Goal: Information Seeking & Learning: Learn about a topic

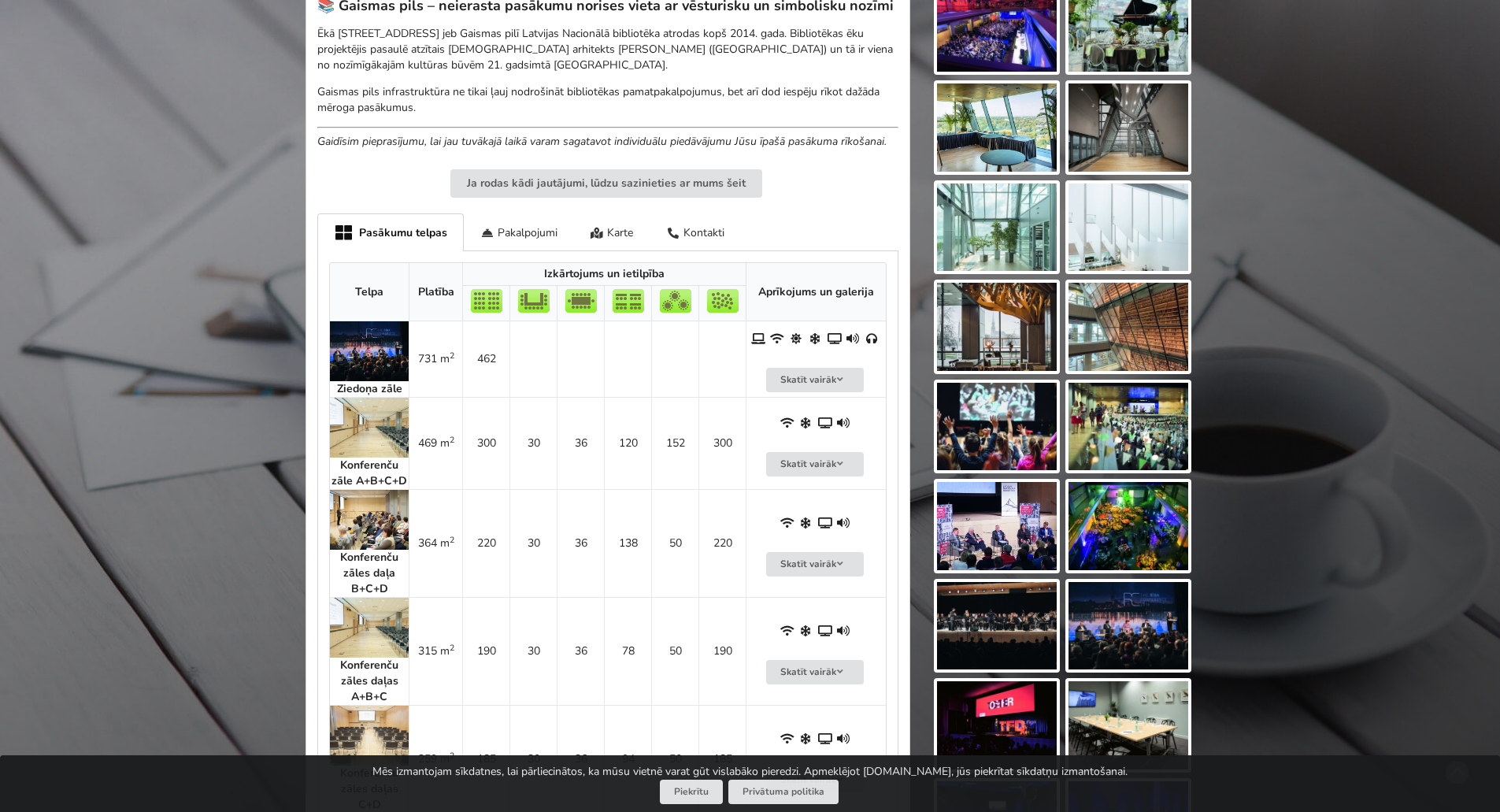
scroll to position [624, 0]
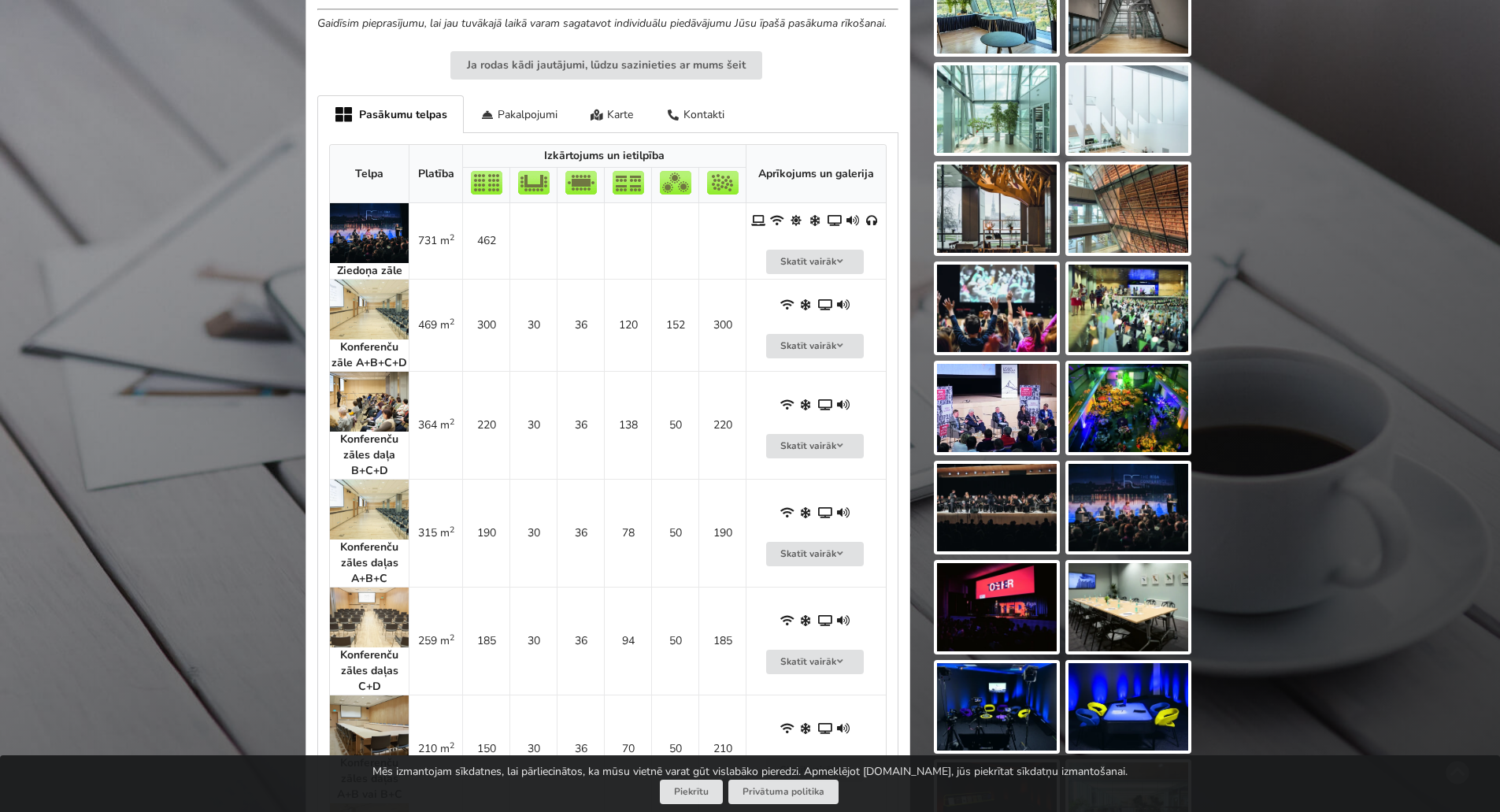
drag, startPoint x: 1499, startPoint y: 208, endPoint x: 1511, endPoint y: 264, distance: 57.3
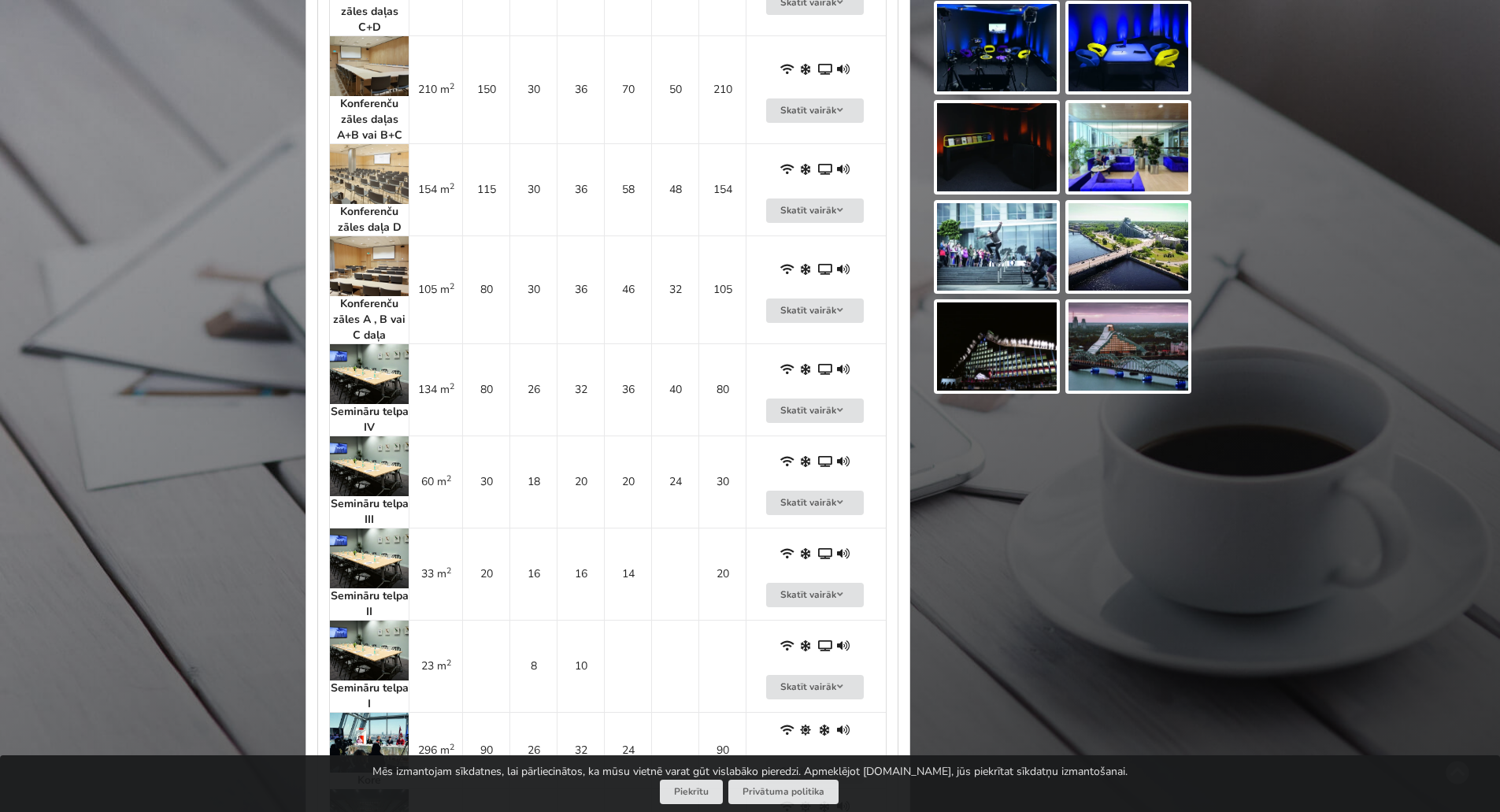
scroll to position [1291, 0]
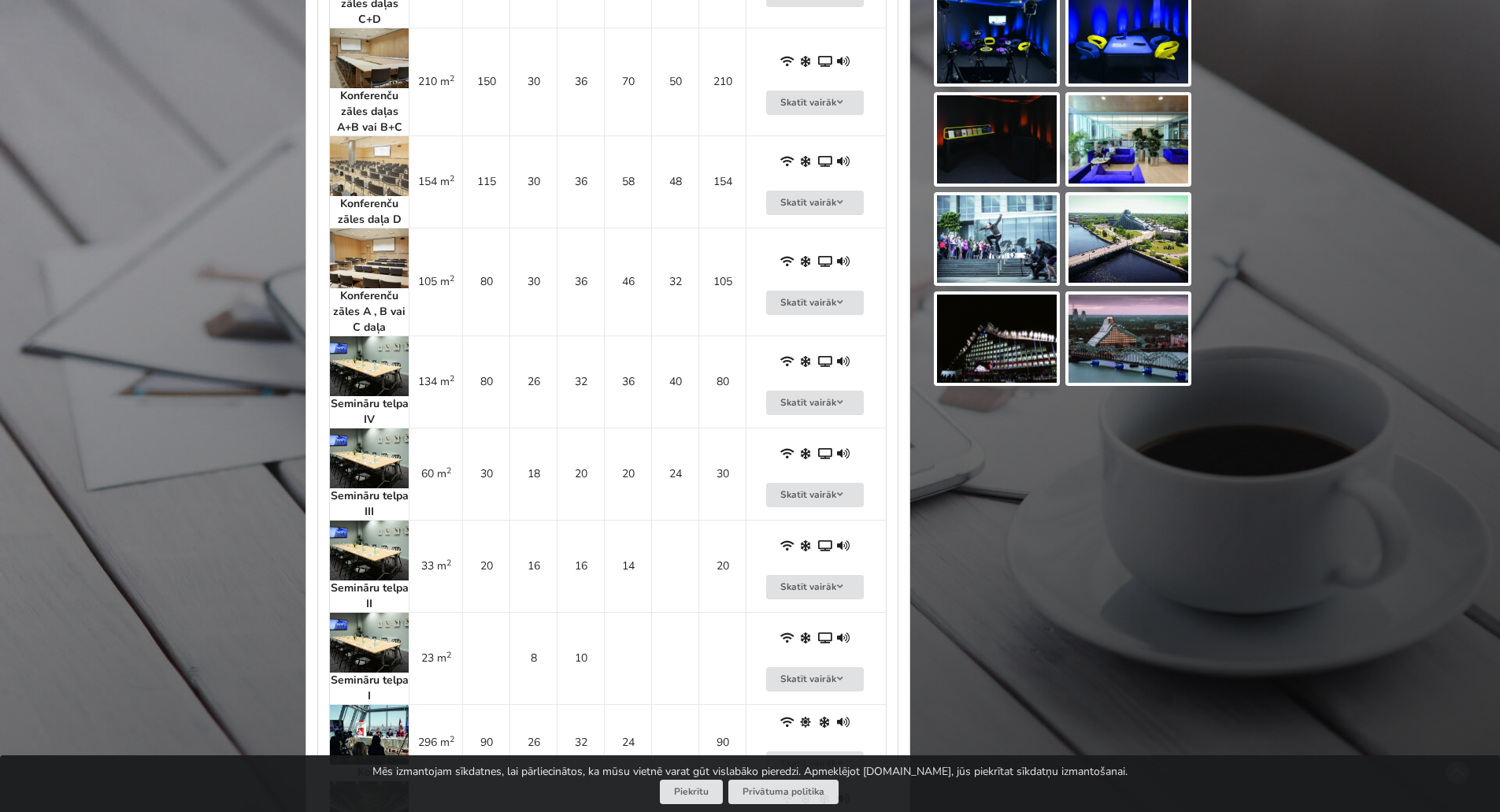
click at [385, 405] on strong "Semināru telpa IV" at bounding box center [370, 412] width 78 height 31
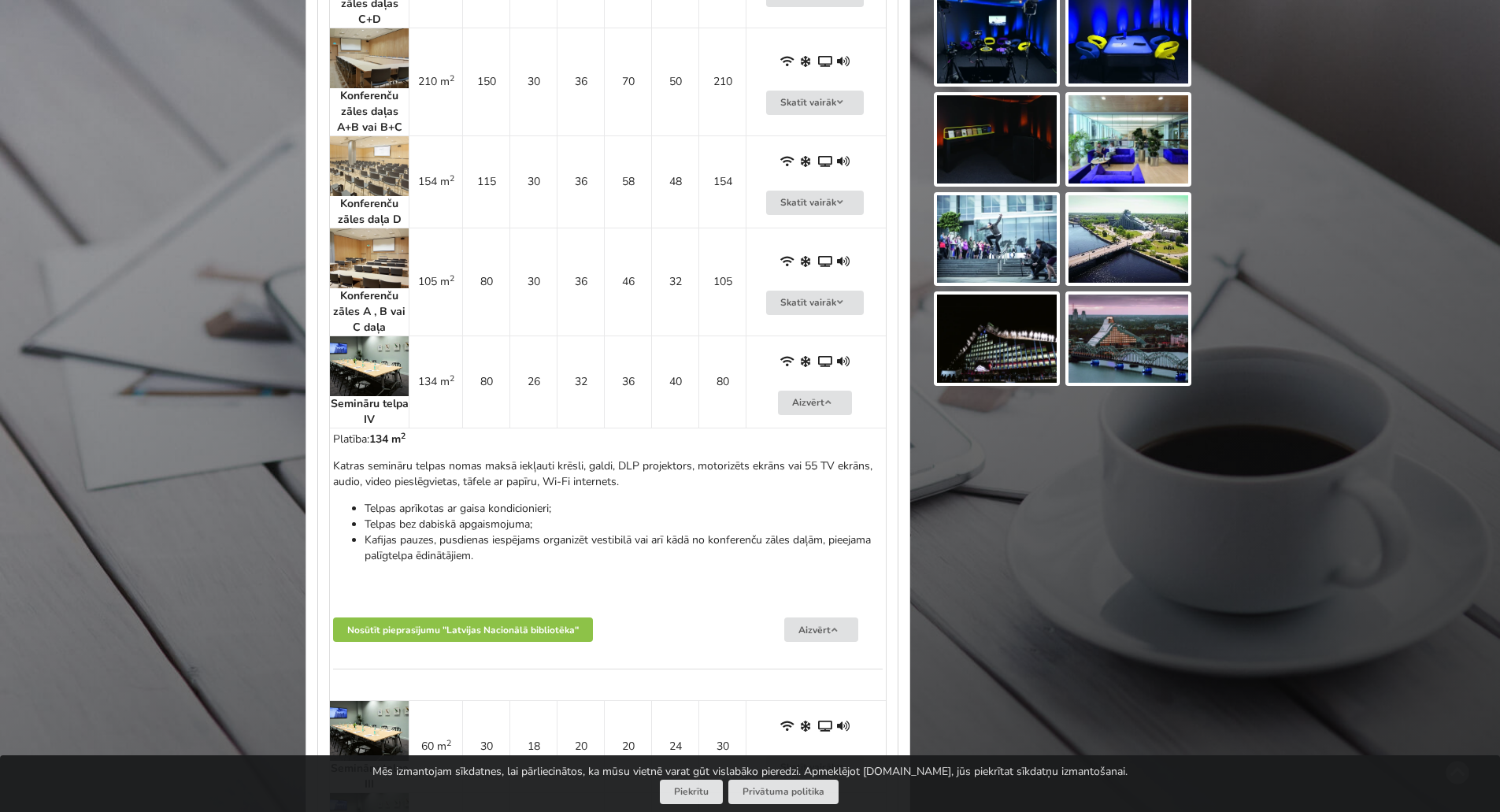
click at [384, 374] on img at bounding box center [369, 366] width 78 height 60
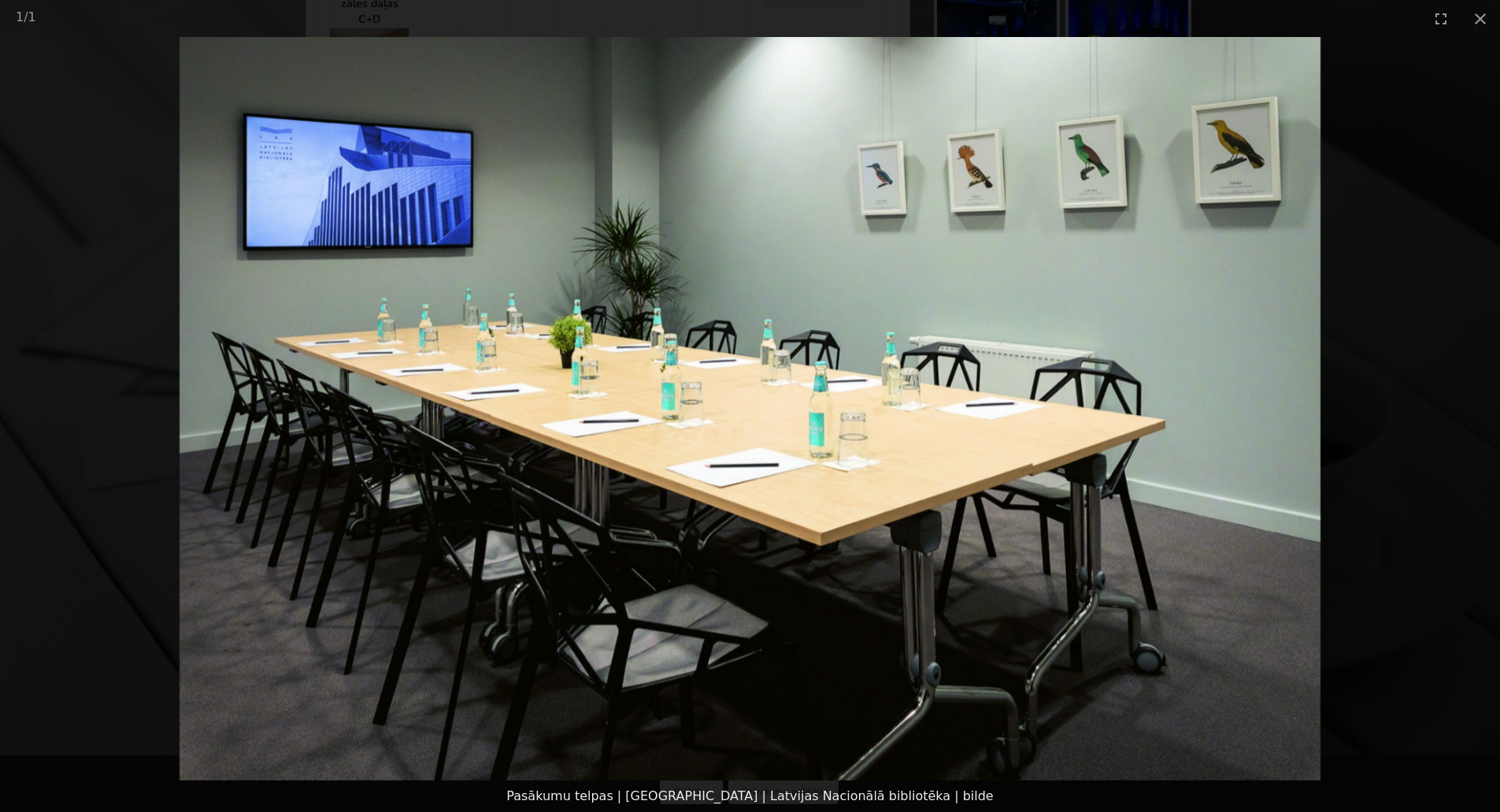
click at [1454, 473] on picture at bounding box center [750, 409] width 1500 height 743
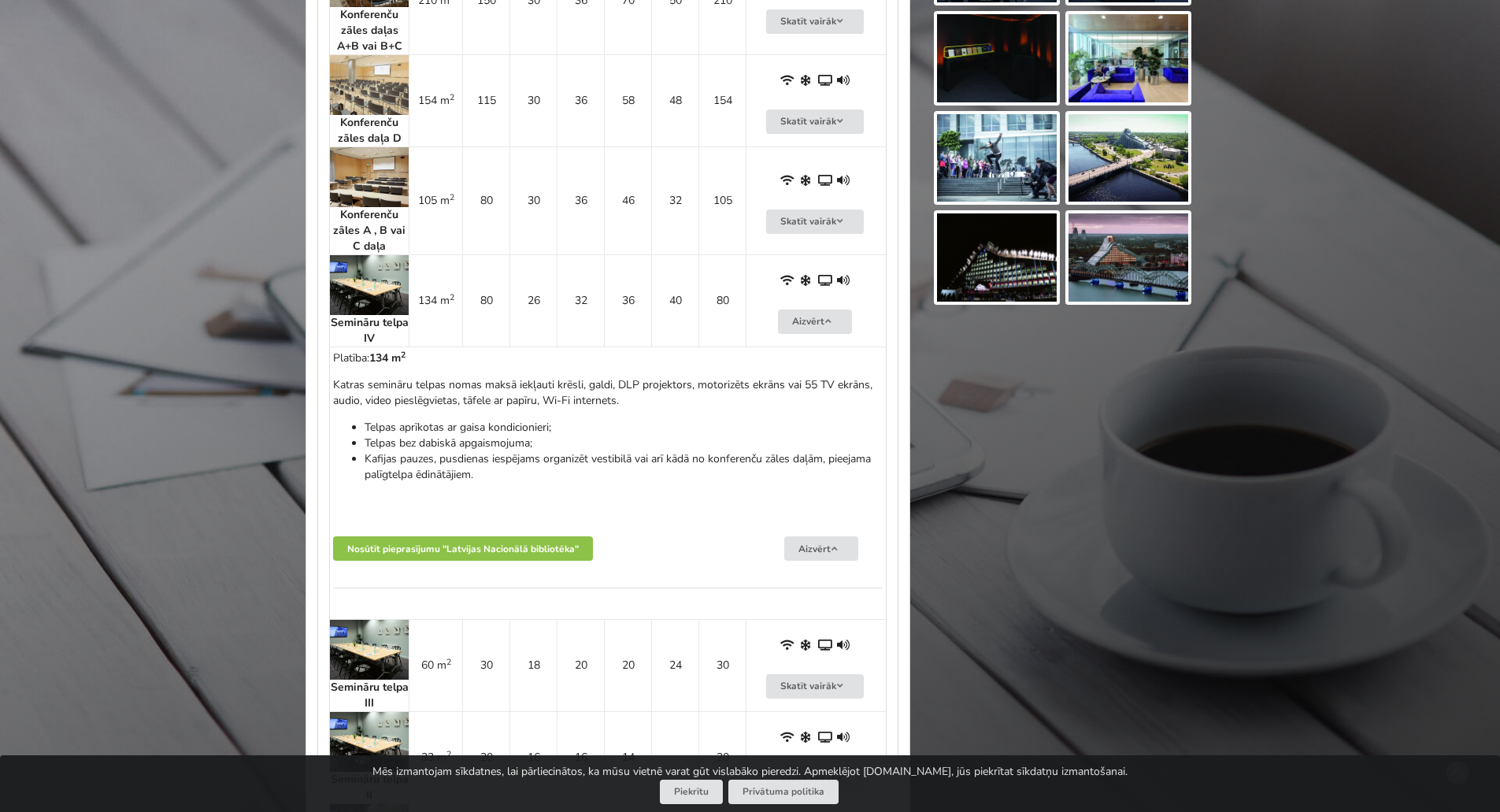
scroll to position [1378, 0]
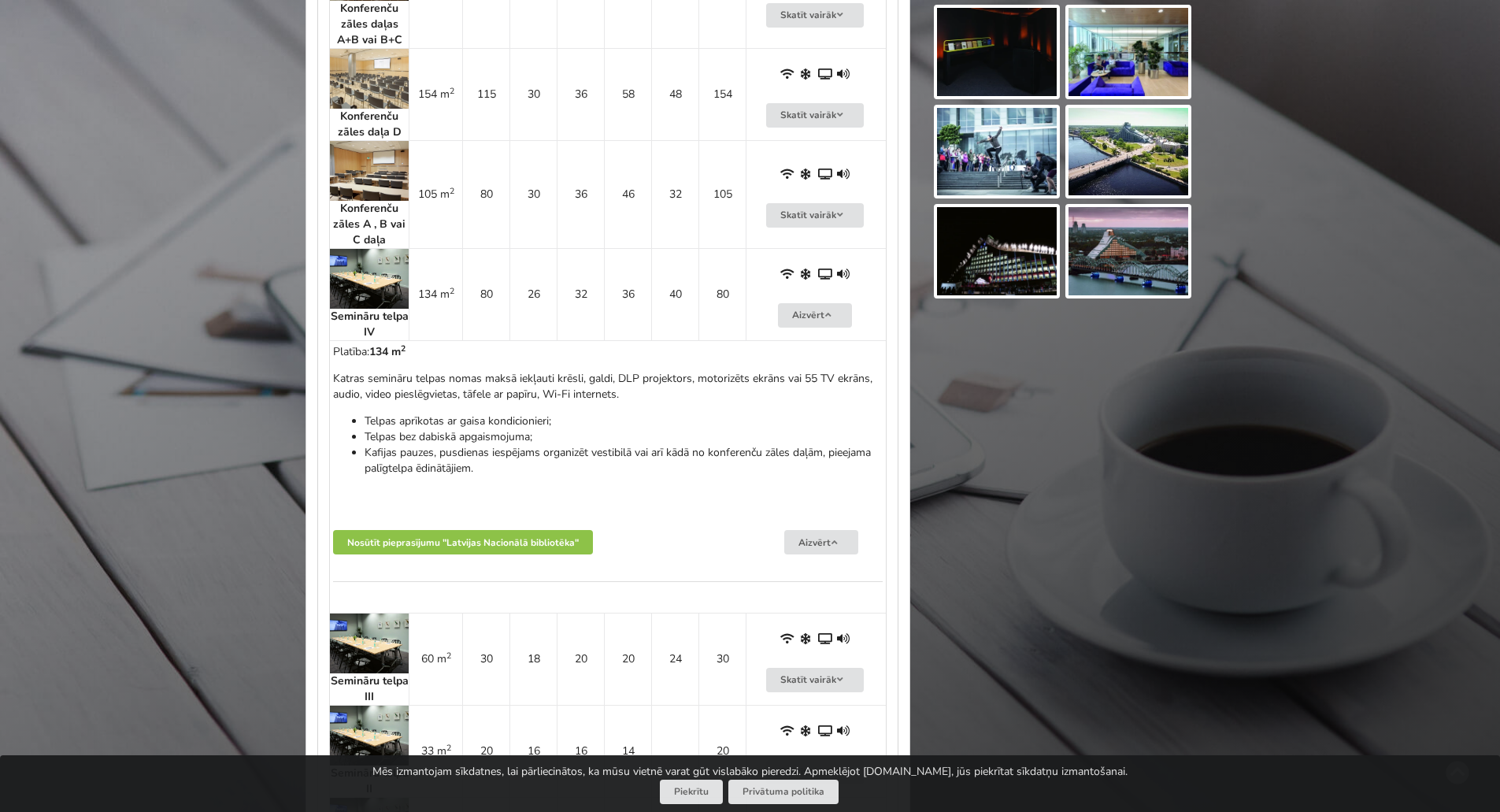
click at [356, 166] on img at bounding box center [369, 171] width 78 height 60
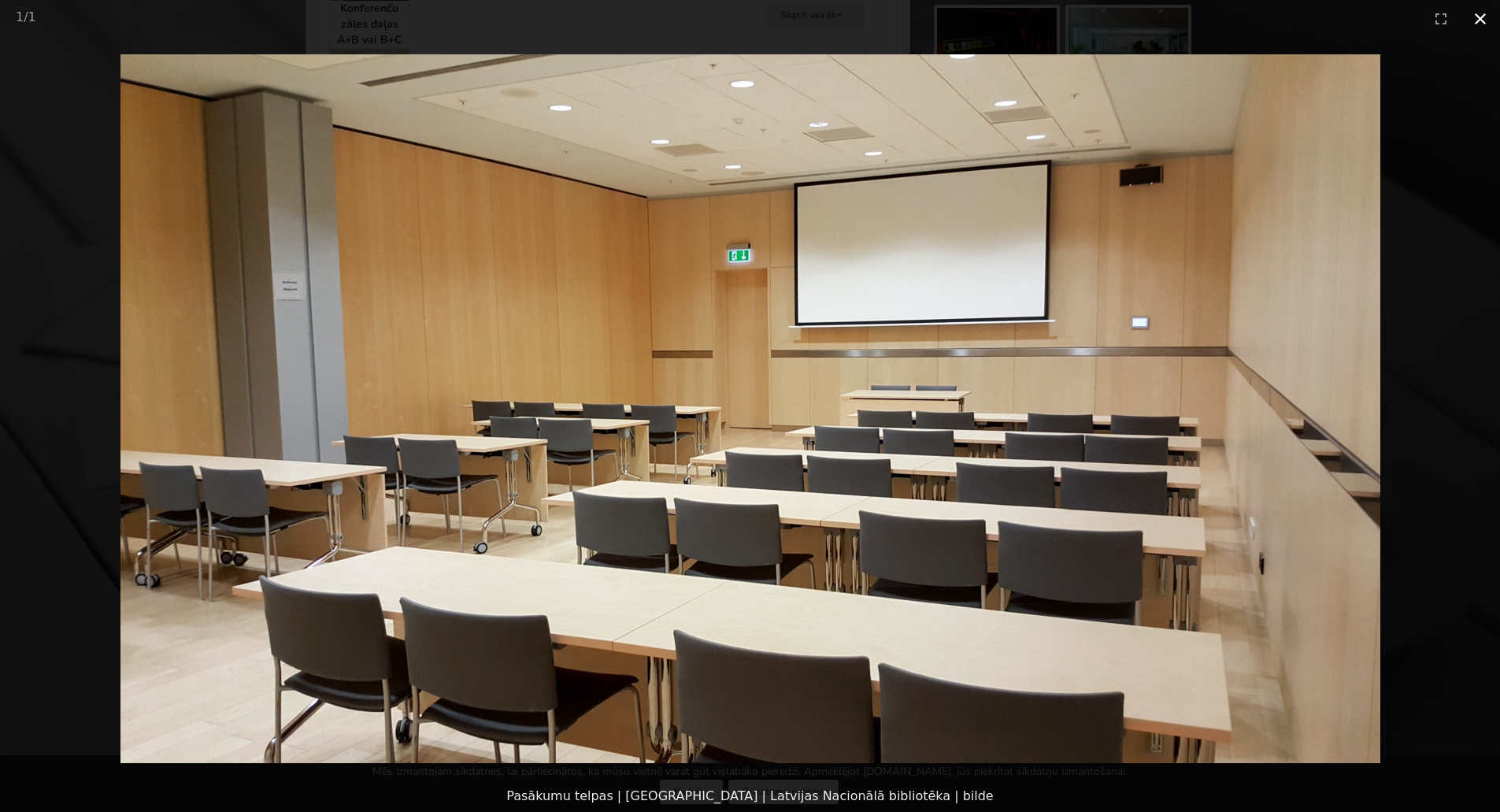
click at [1476, 23] on button "Close gallery" at bounding box center [1480, 18] width 39 height 37
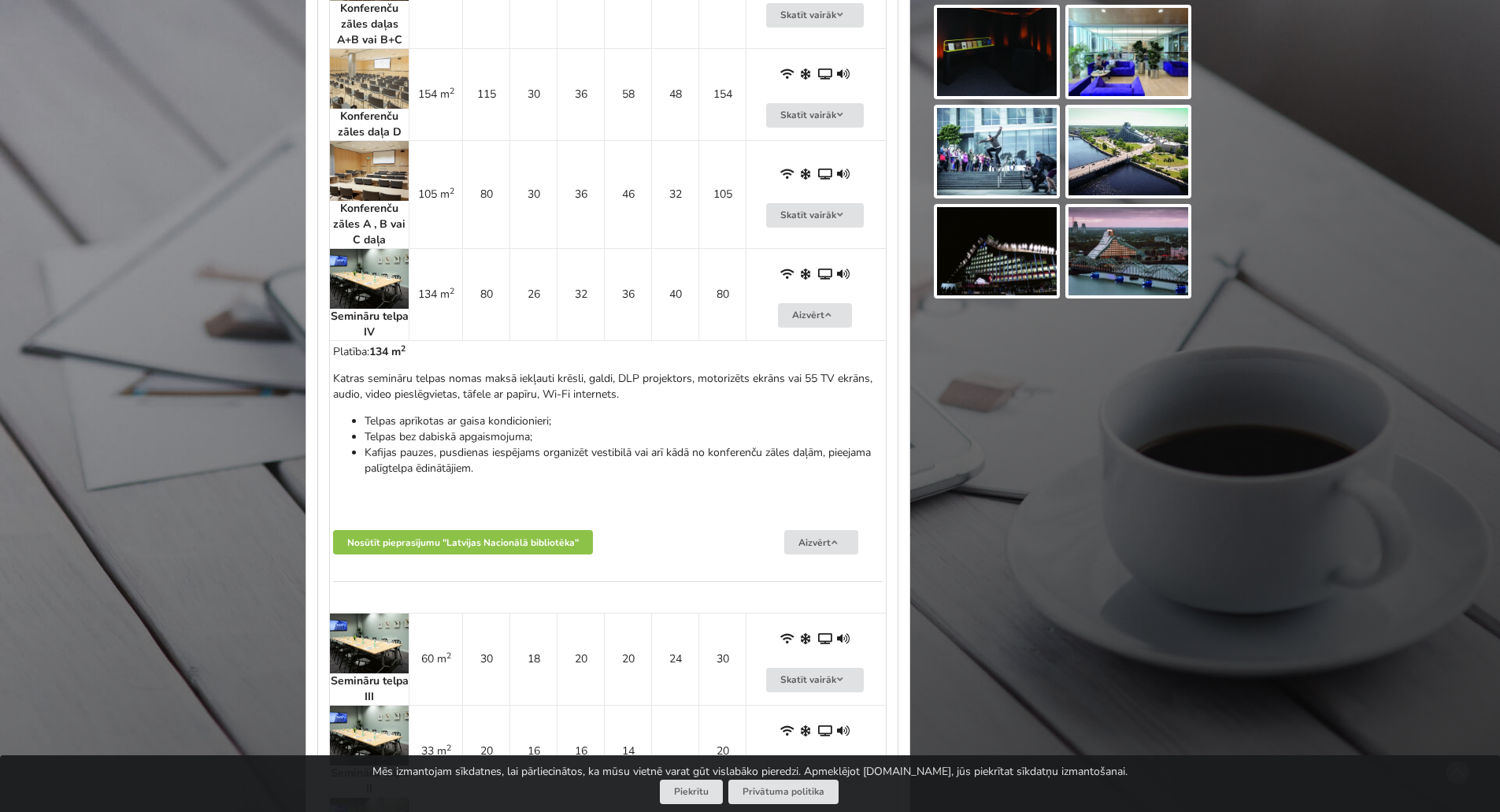
click at [386, 290] on img at bounding box center [369, 278] width 78 height 60
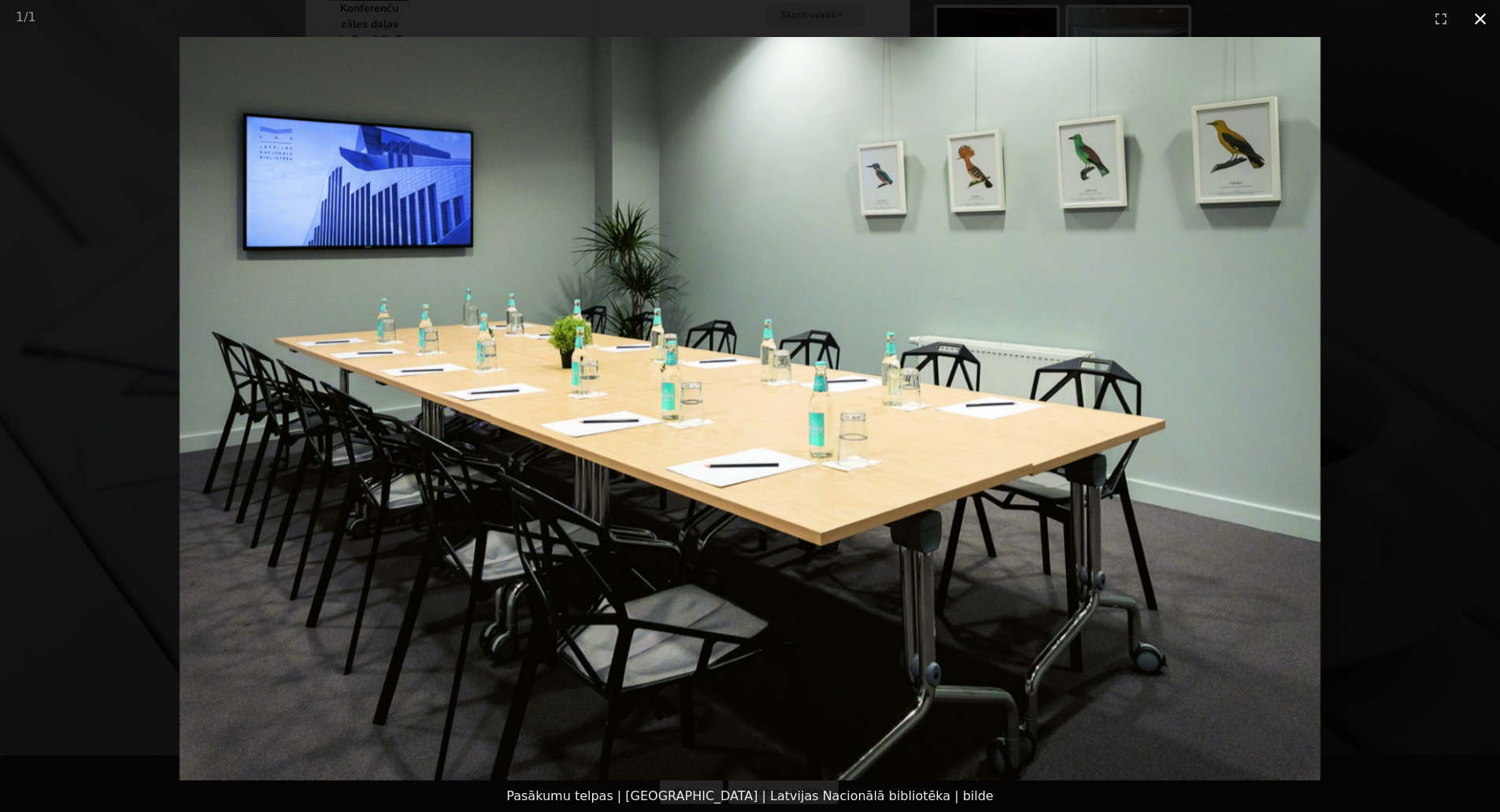
click at [1480, 27] on button "Close gallery" at bounding box center [1480, 18] width 39 height 37
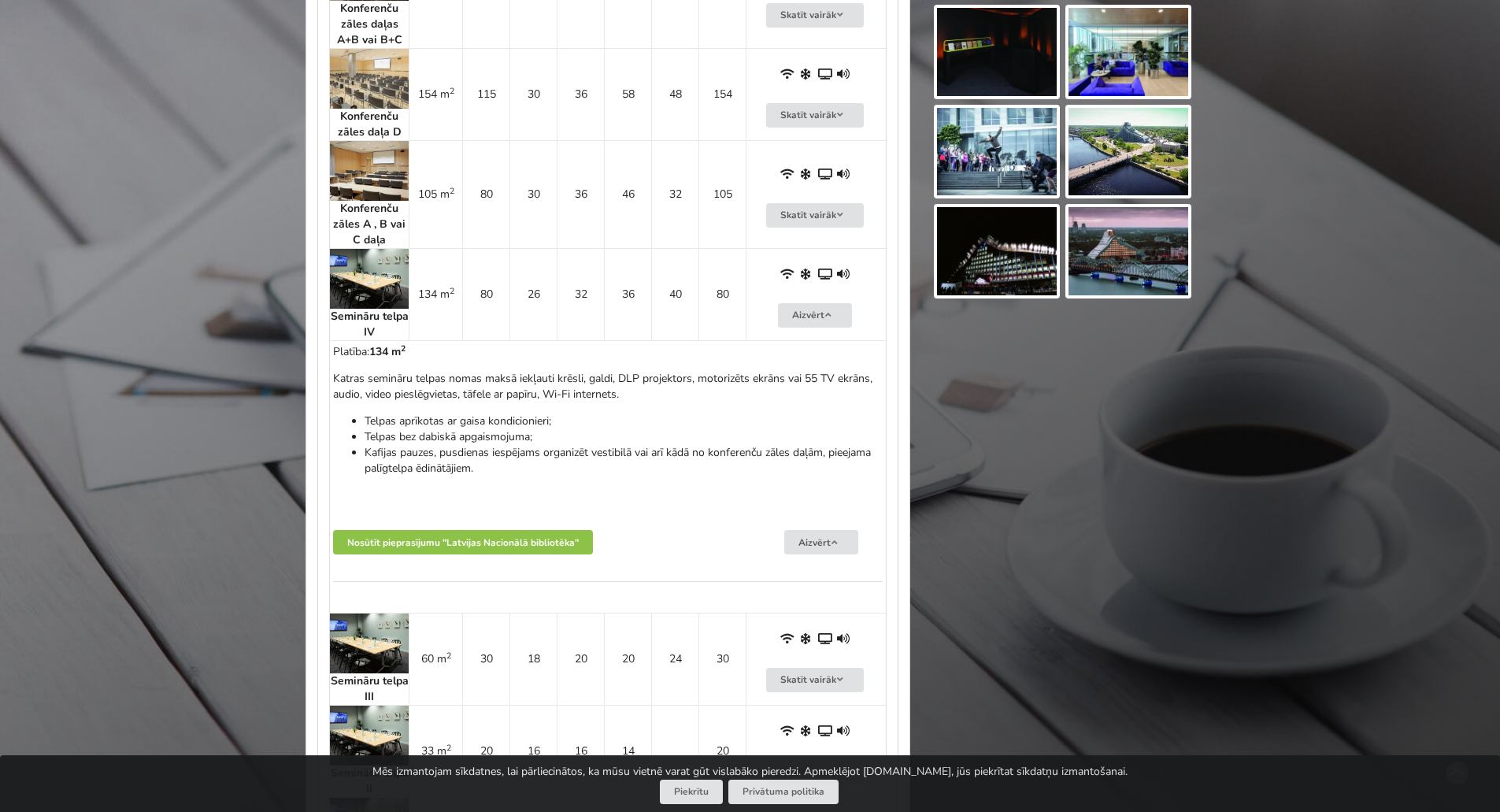
click at [371, 280] on img at bounding box center [369, 278] width 78 height 60
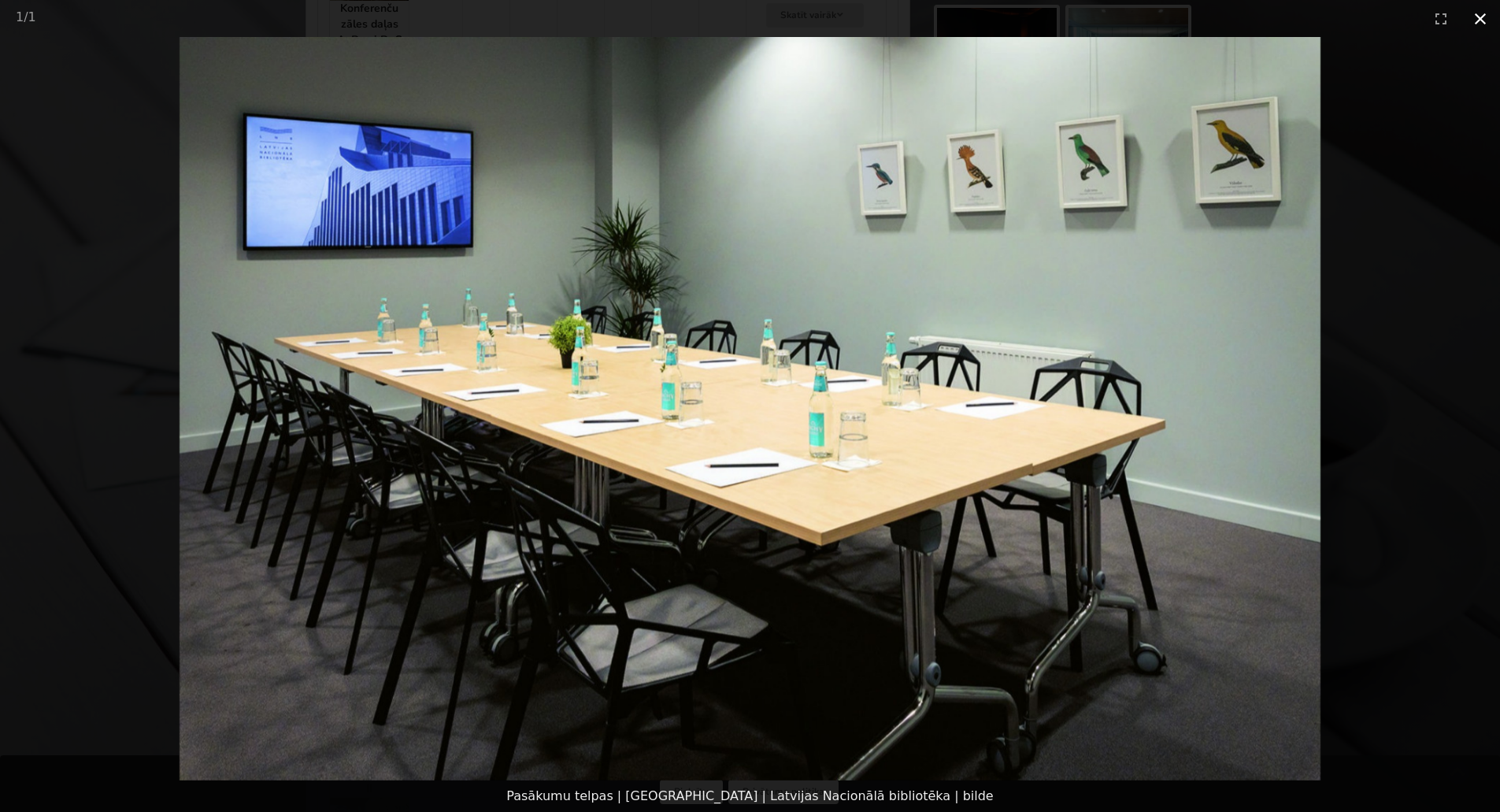
click at [1482, 25] on button "Close gallery" at bounding box center [1480, 18] width 39 height 37
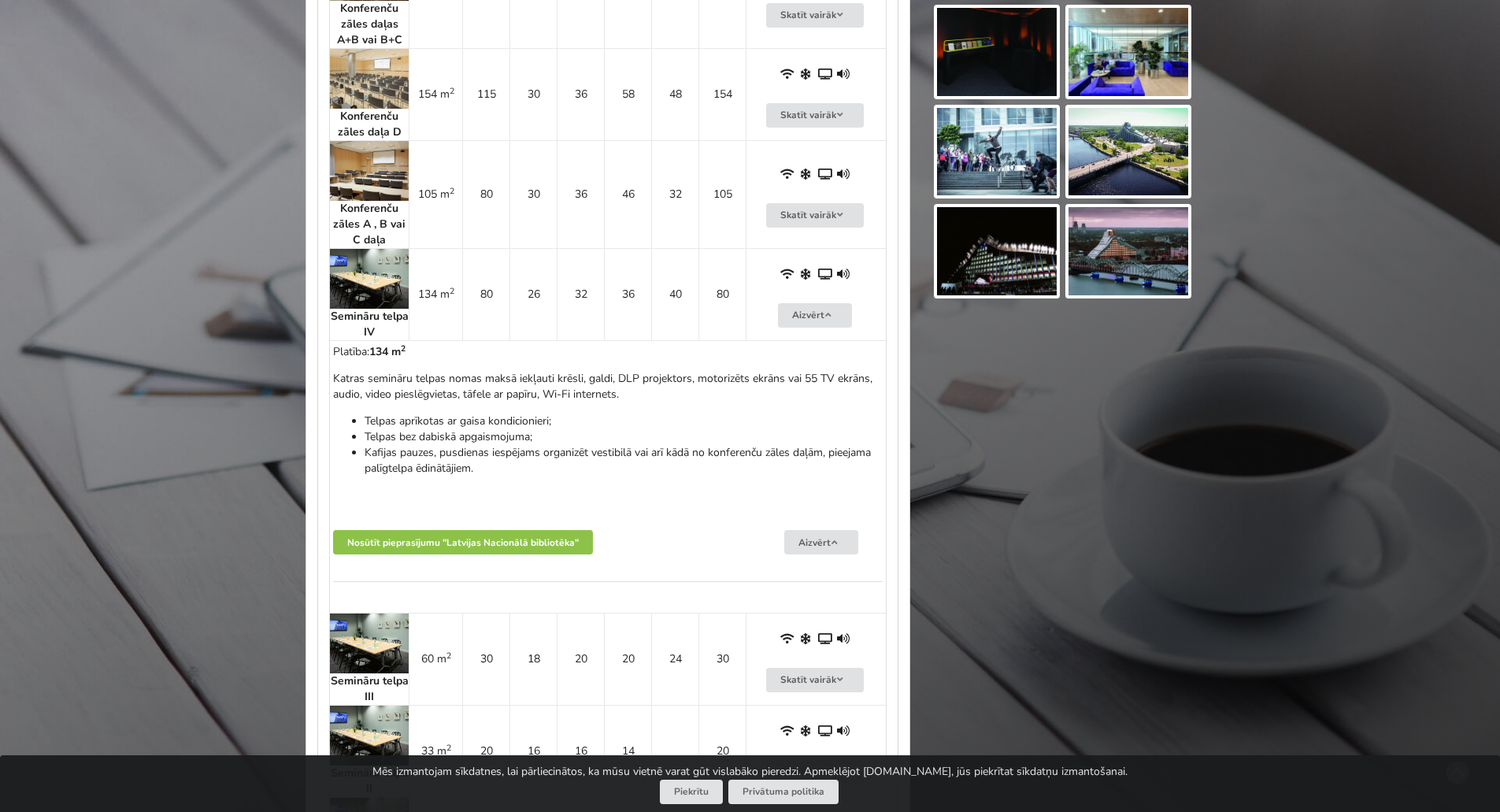
click at [386, 644] on img at bounding box center [369, 643] width 78 height 60
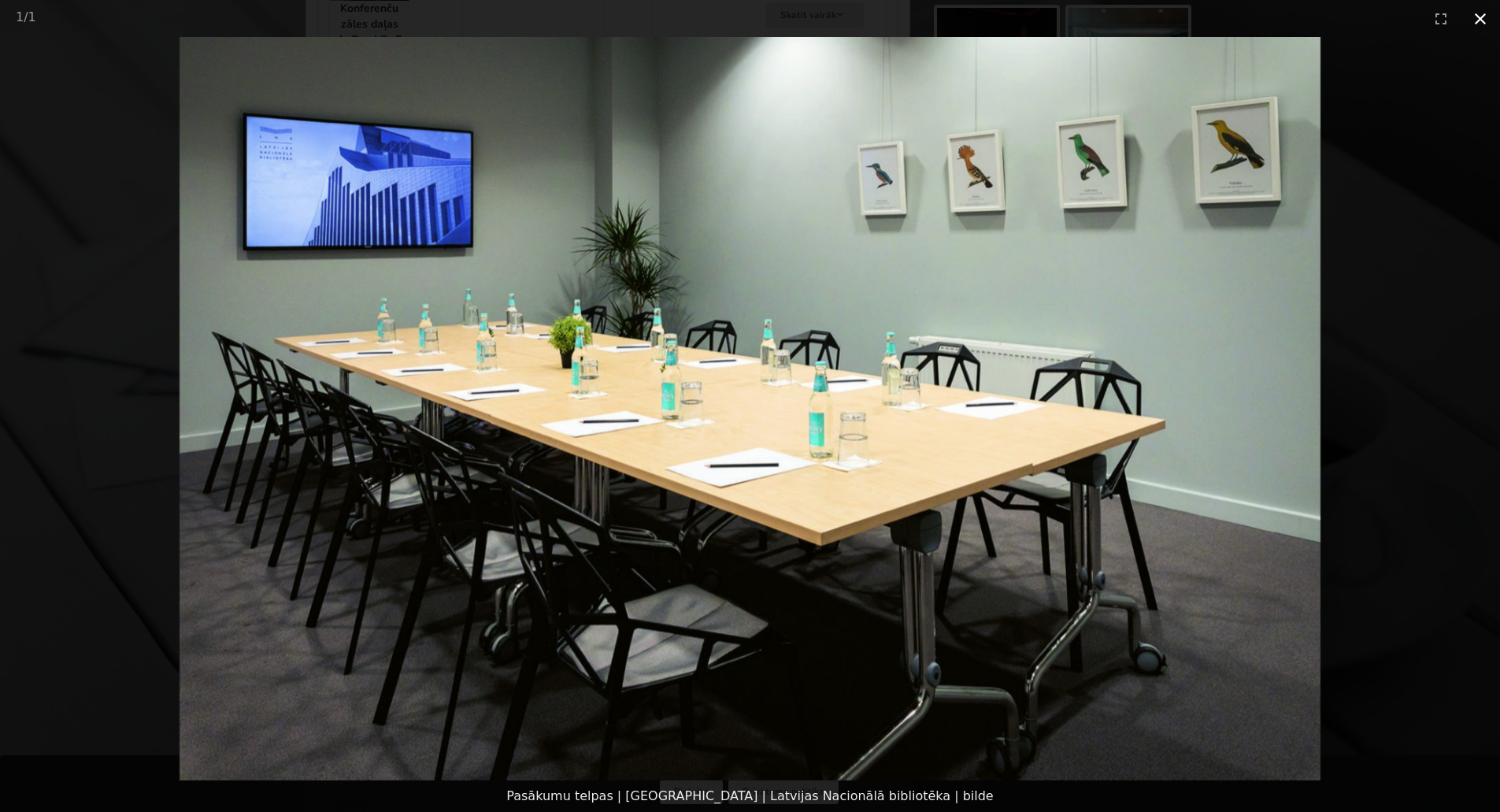
click at [1491, 13] on button "Close gallery" at bounding box center [1480, 18] width 39 height 37
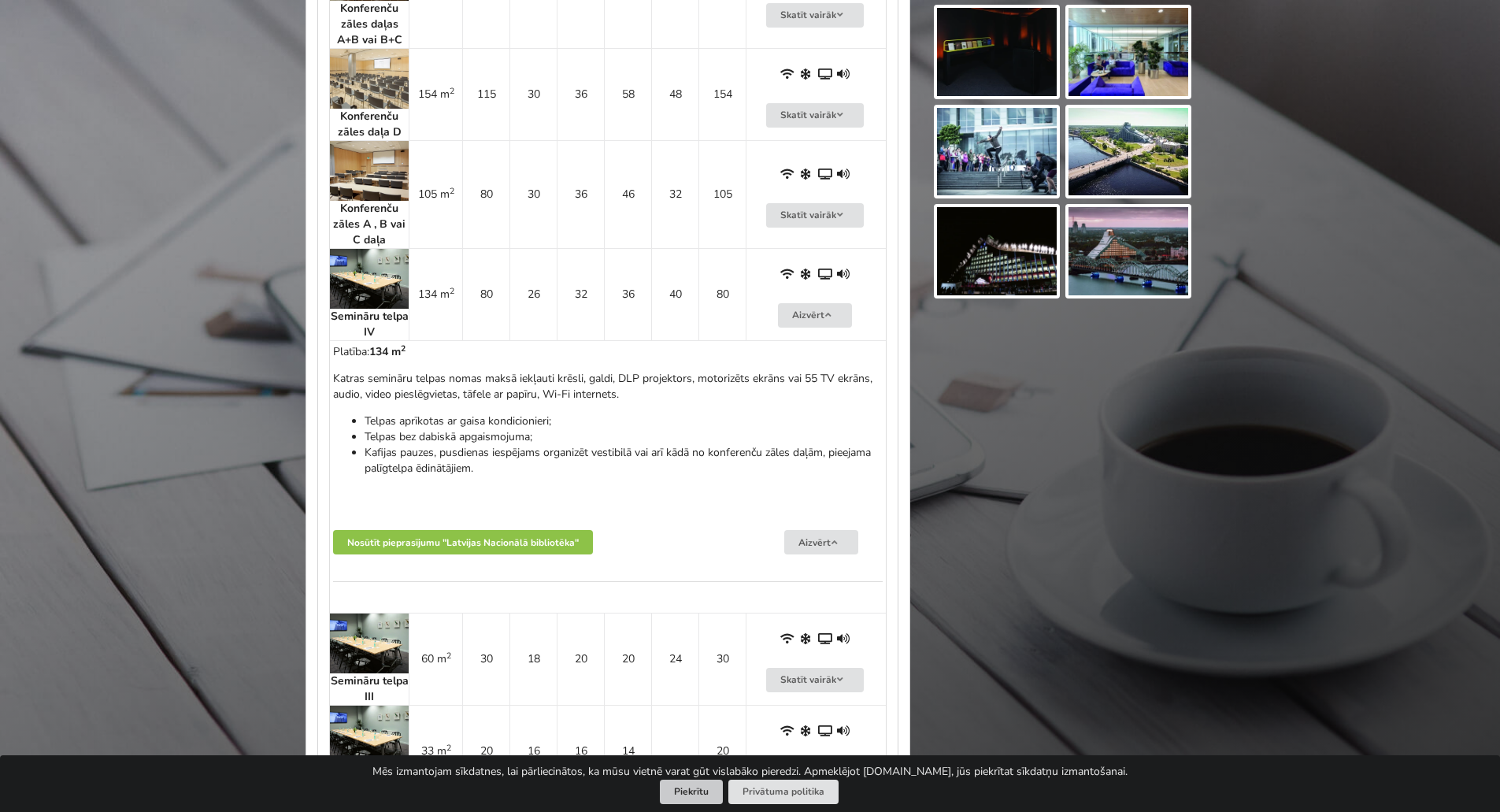
click at [692, 780] on button "Piekrītu" at bounding box center [692, 792] width 63 height 25
